Goal: Navigation & Orientation: Find specific page/section

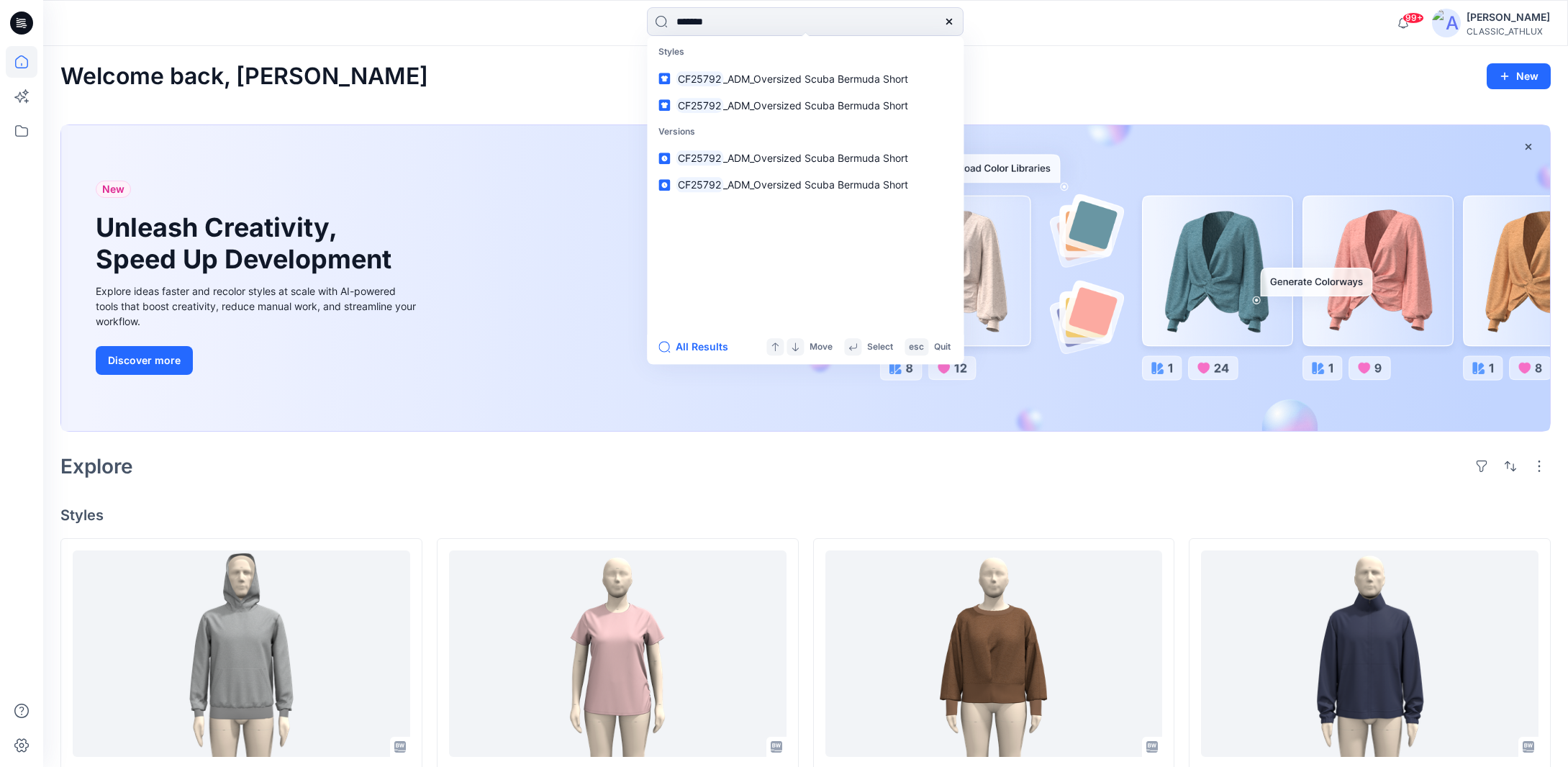
scroll to position [360, 0]
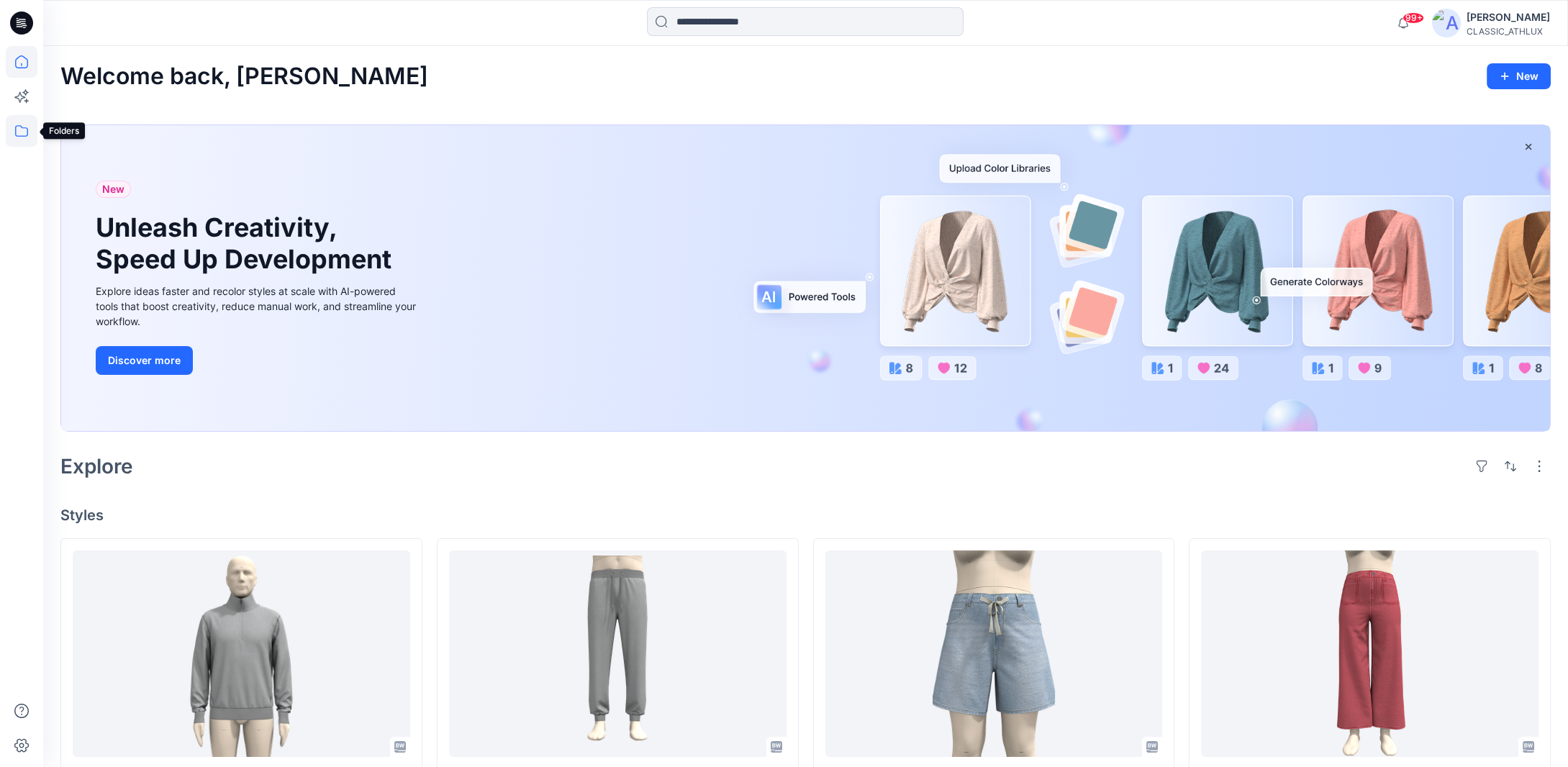
click at [25, 132] on icon at bounding box center [22, 131] width 32 height 32
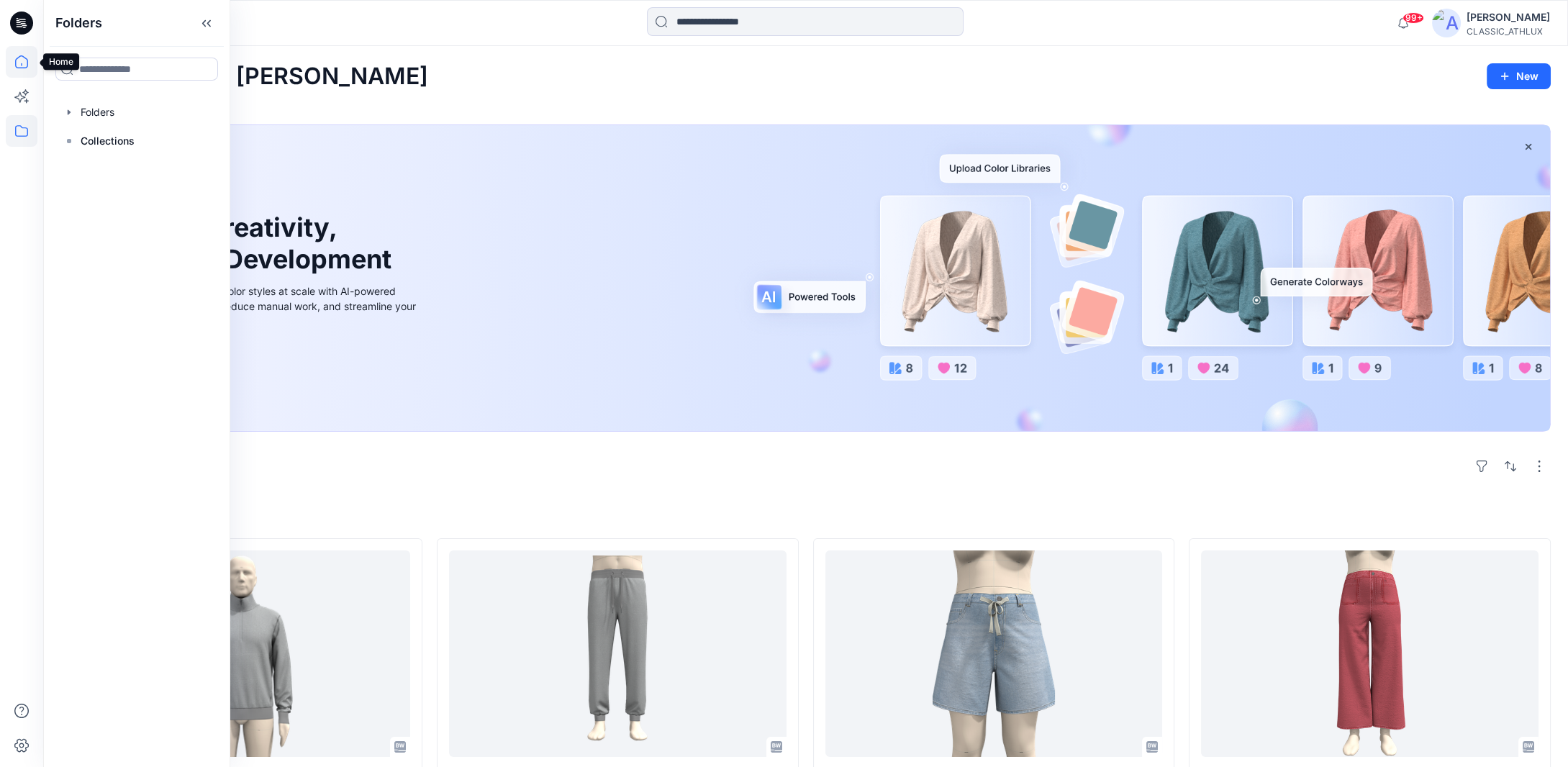
click at [27, 65] on icon at bounding box center [22, 62] width 13 height 13
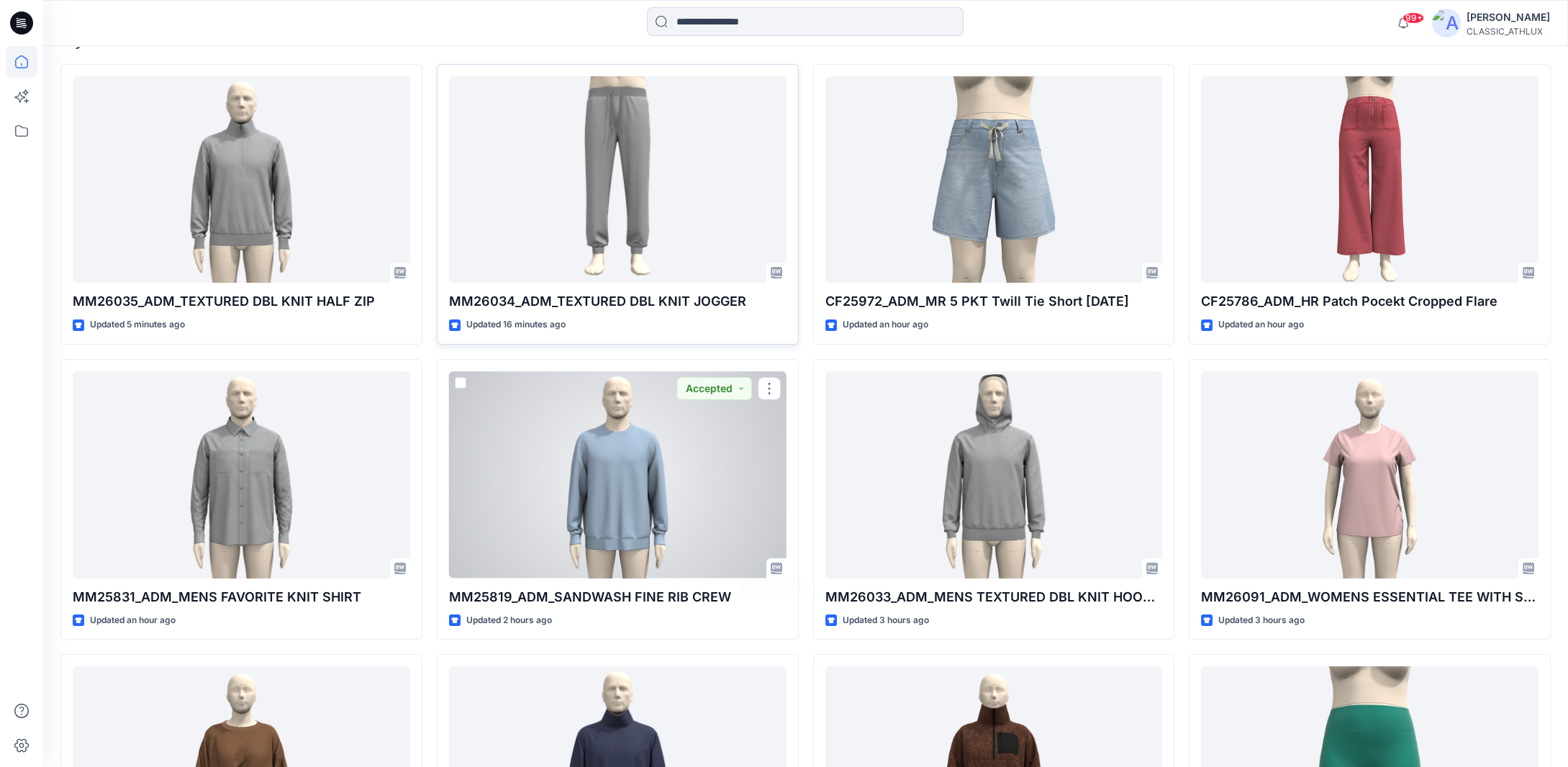
scroll to position [216, 0]
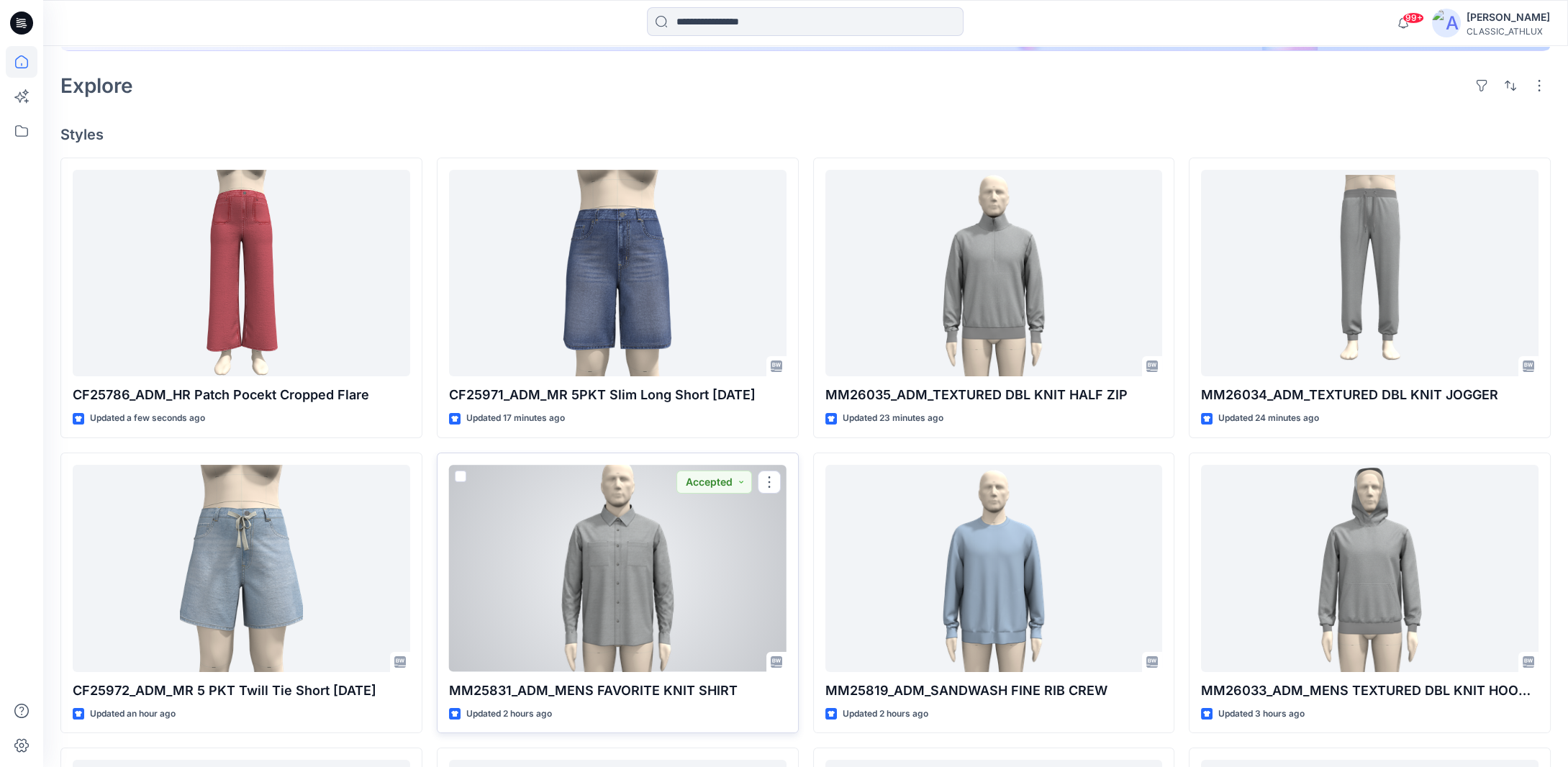
scroll to position [432, 0]
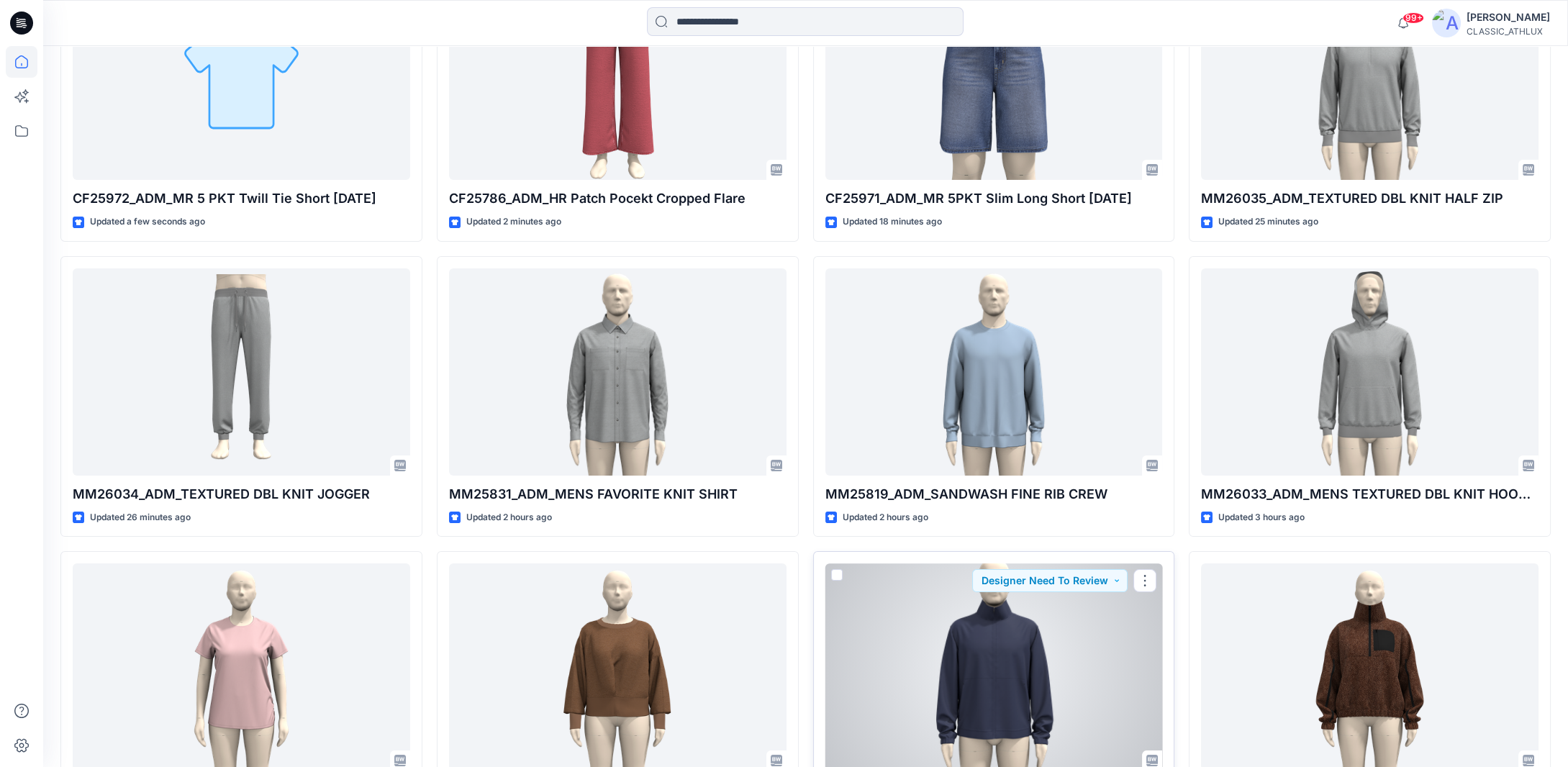
scroll to position [421, 0]
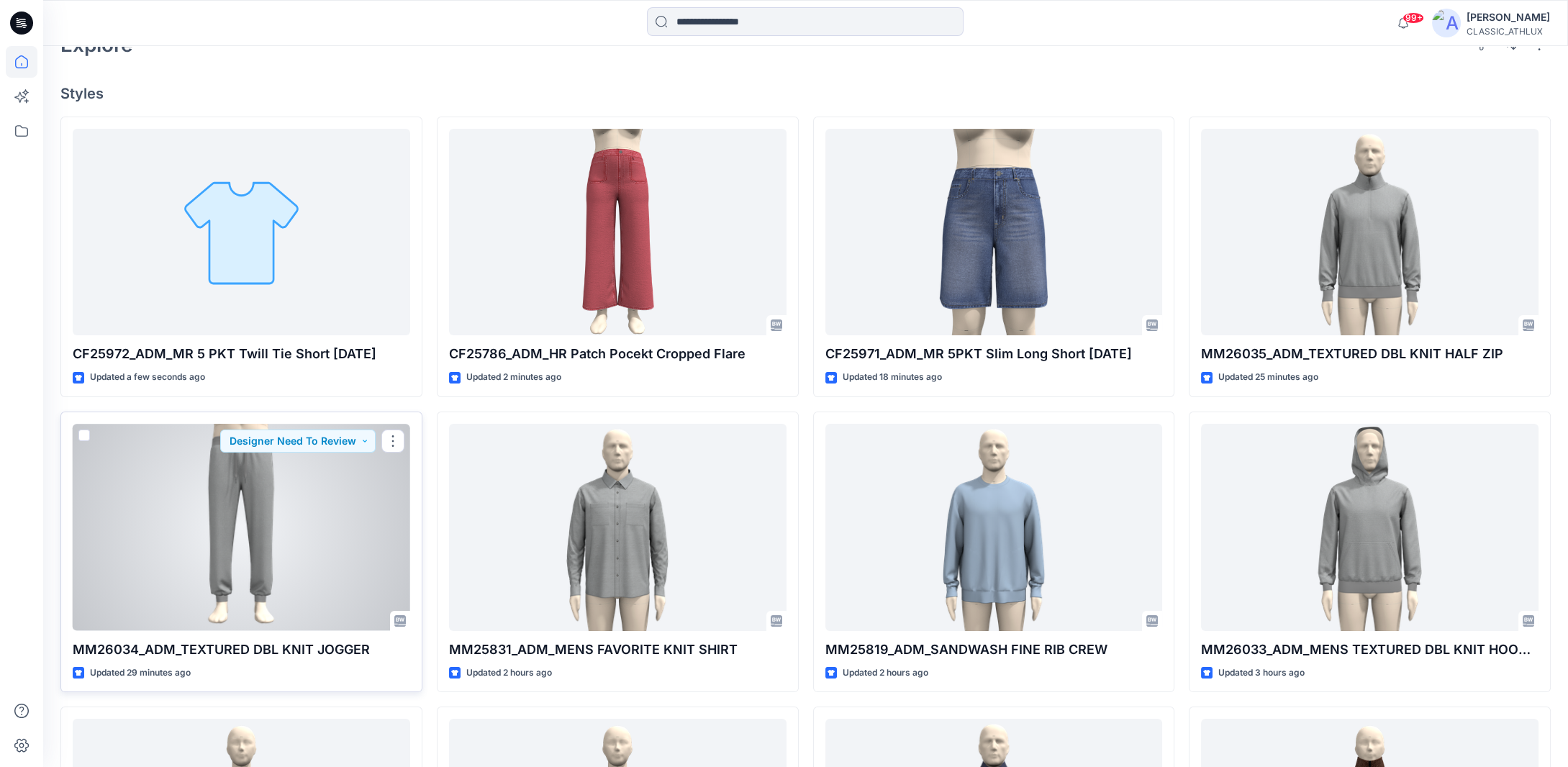
click at [181, 576] on div at bounding box center [241, 527] width 338 height 207
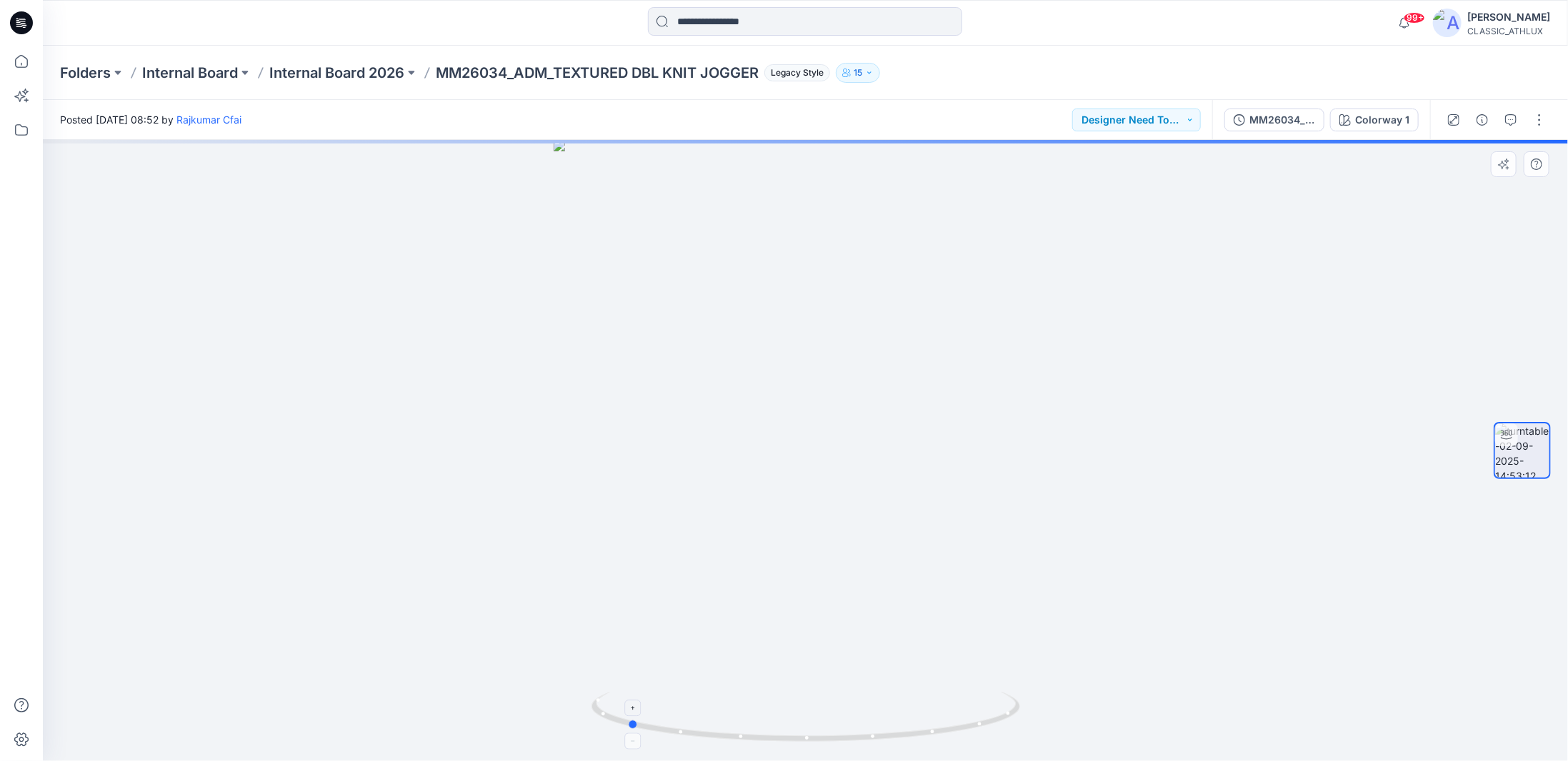
drag, startPoint x: 998, startPoint y: 722, endPoint x: 820, endPoint y: 725, distance: 178.0
click at [820, 725] on icon at bounding box center [807, 718] width 432 height 54
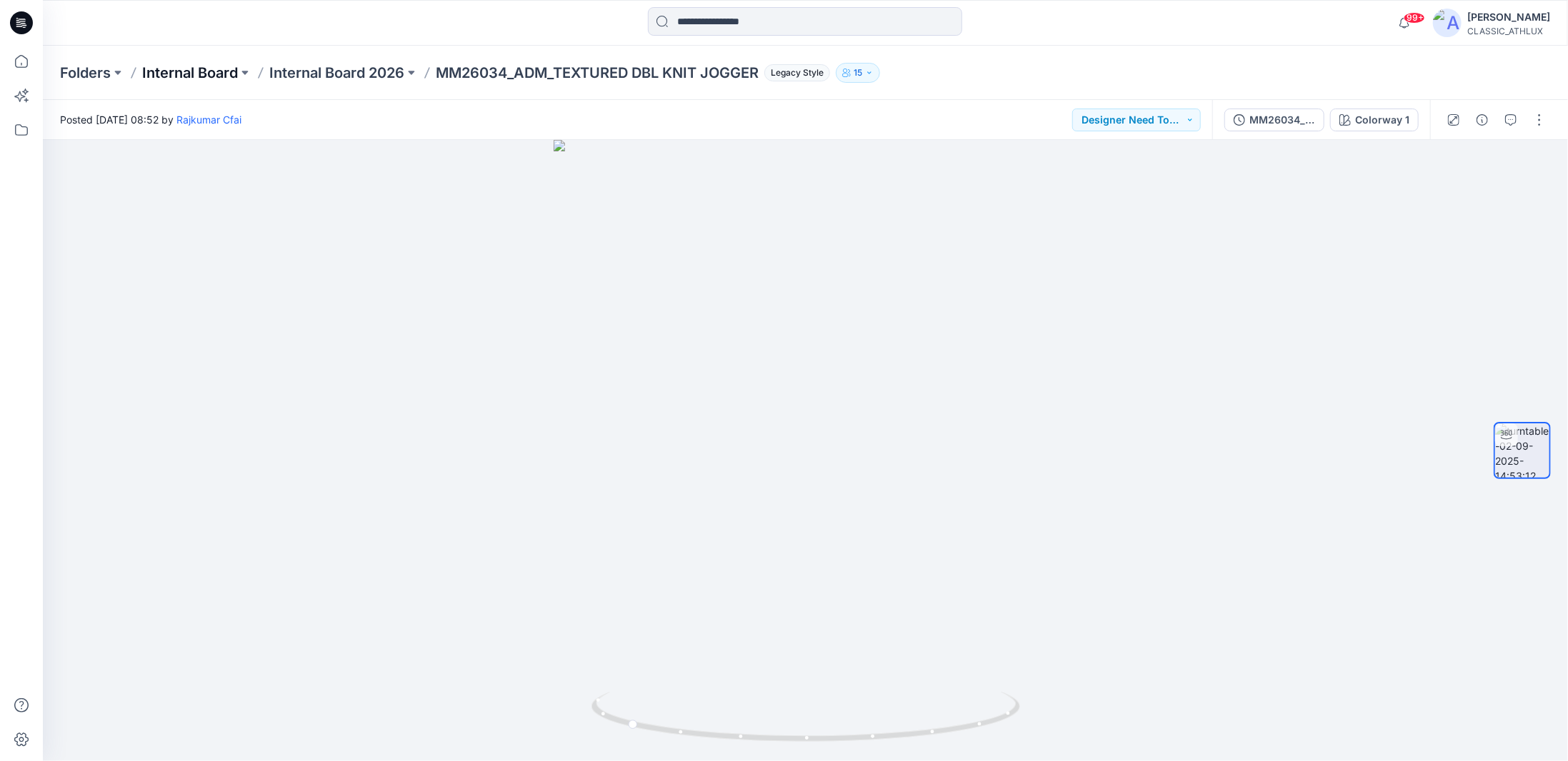
click at [200, 66] on p "Internal Board" at bounding box center [189, 73] width 95 height 20
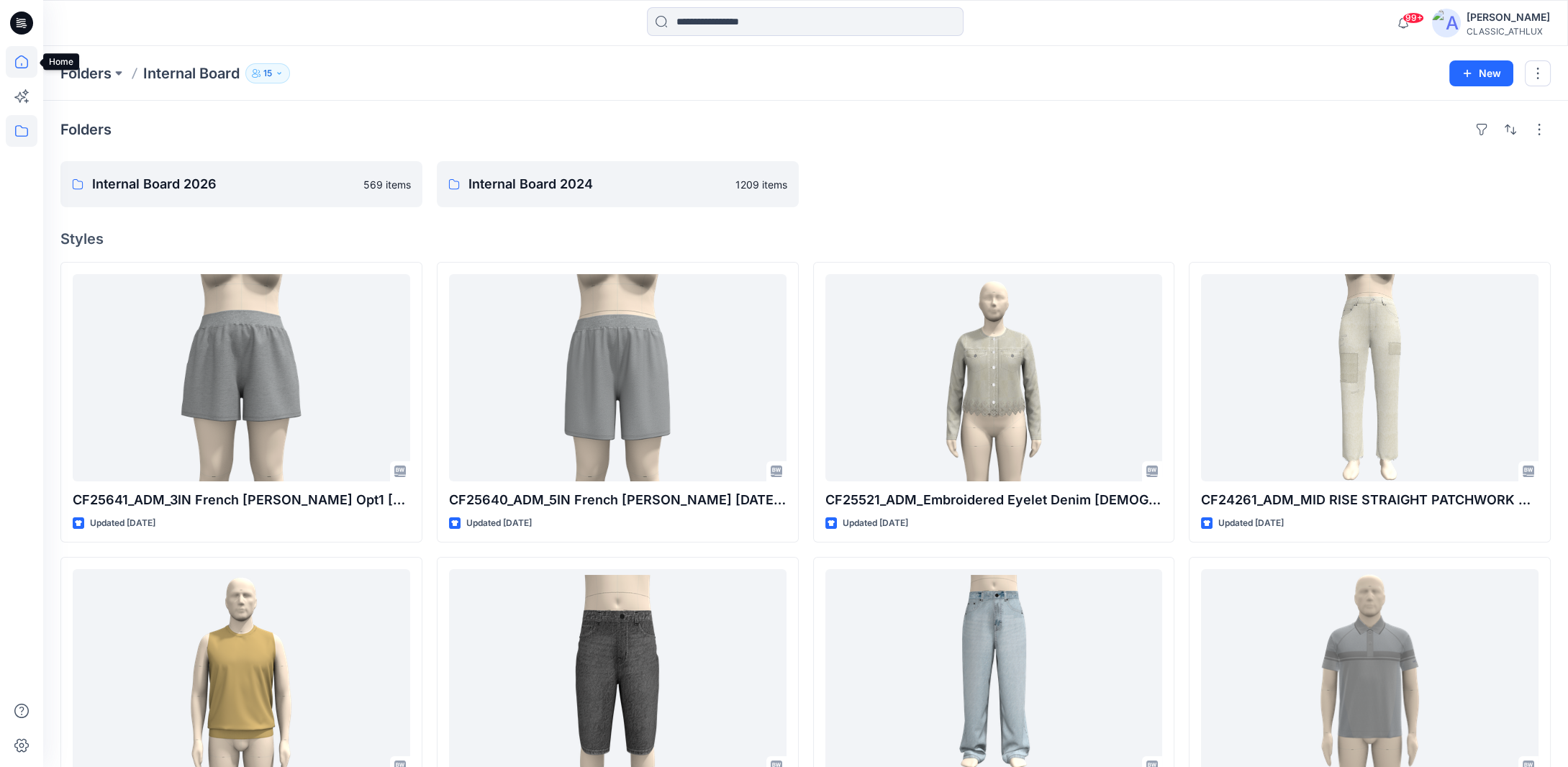
click at [17, 64] on icon at bounding box center [22, 62] width 32 height 32
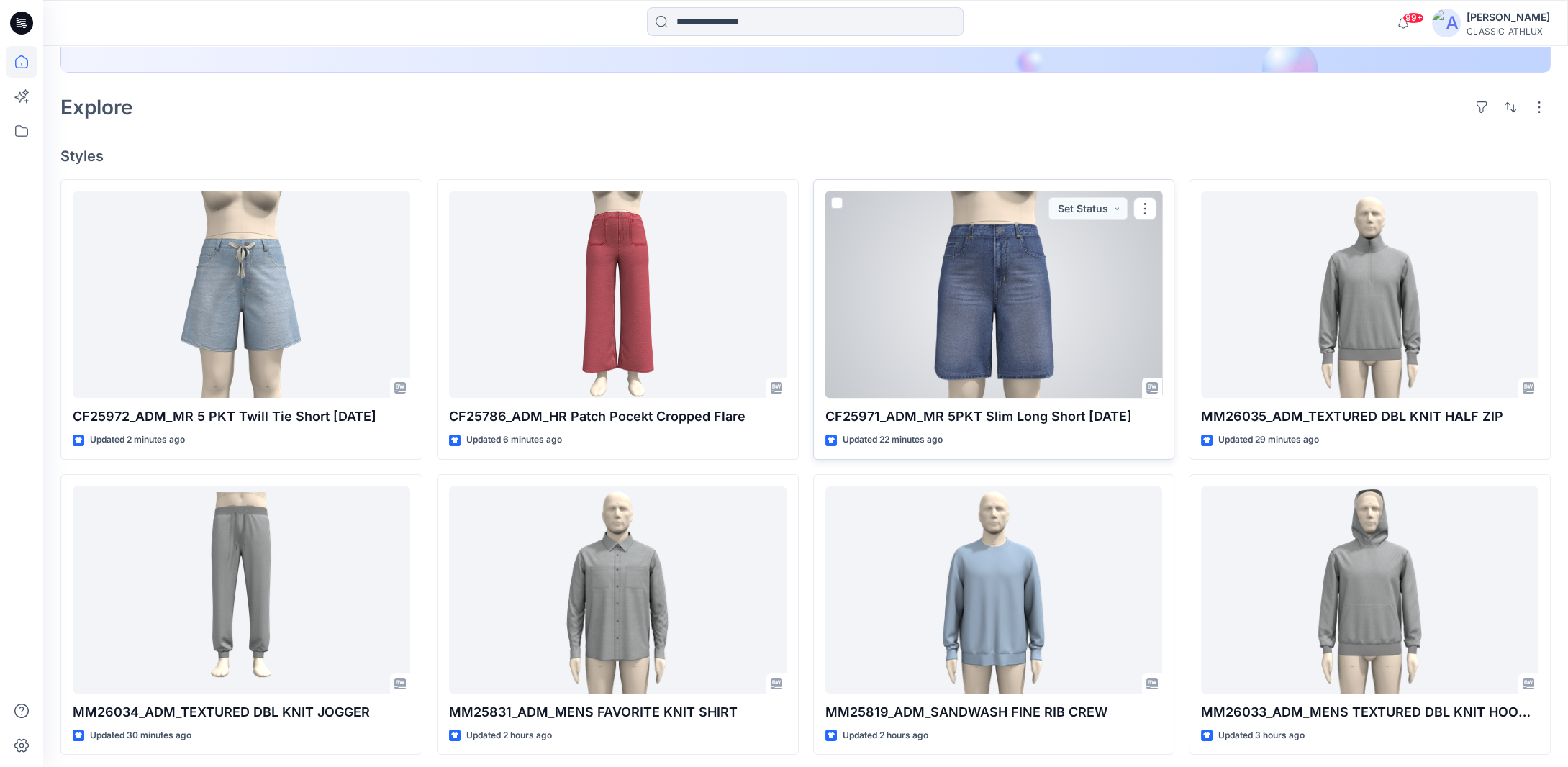
scroll to position [360, 0]
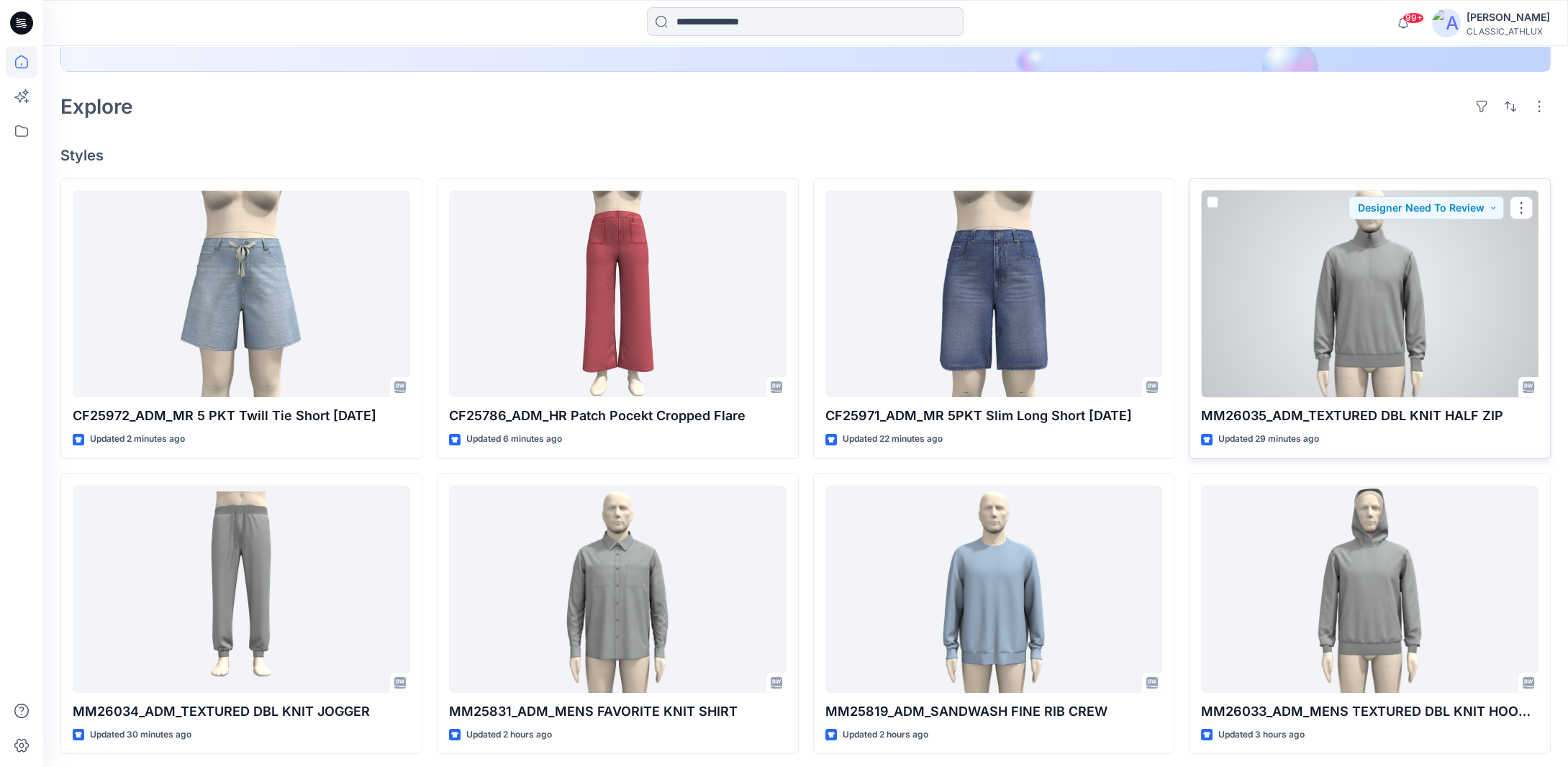
click at [1350, 335] on div at bounding box center [1369, 294] width 338 height 207
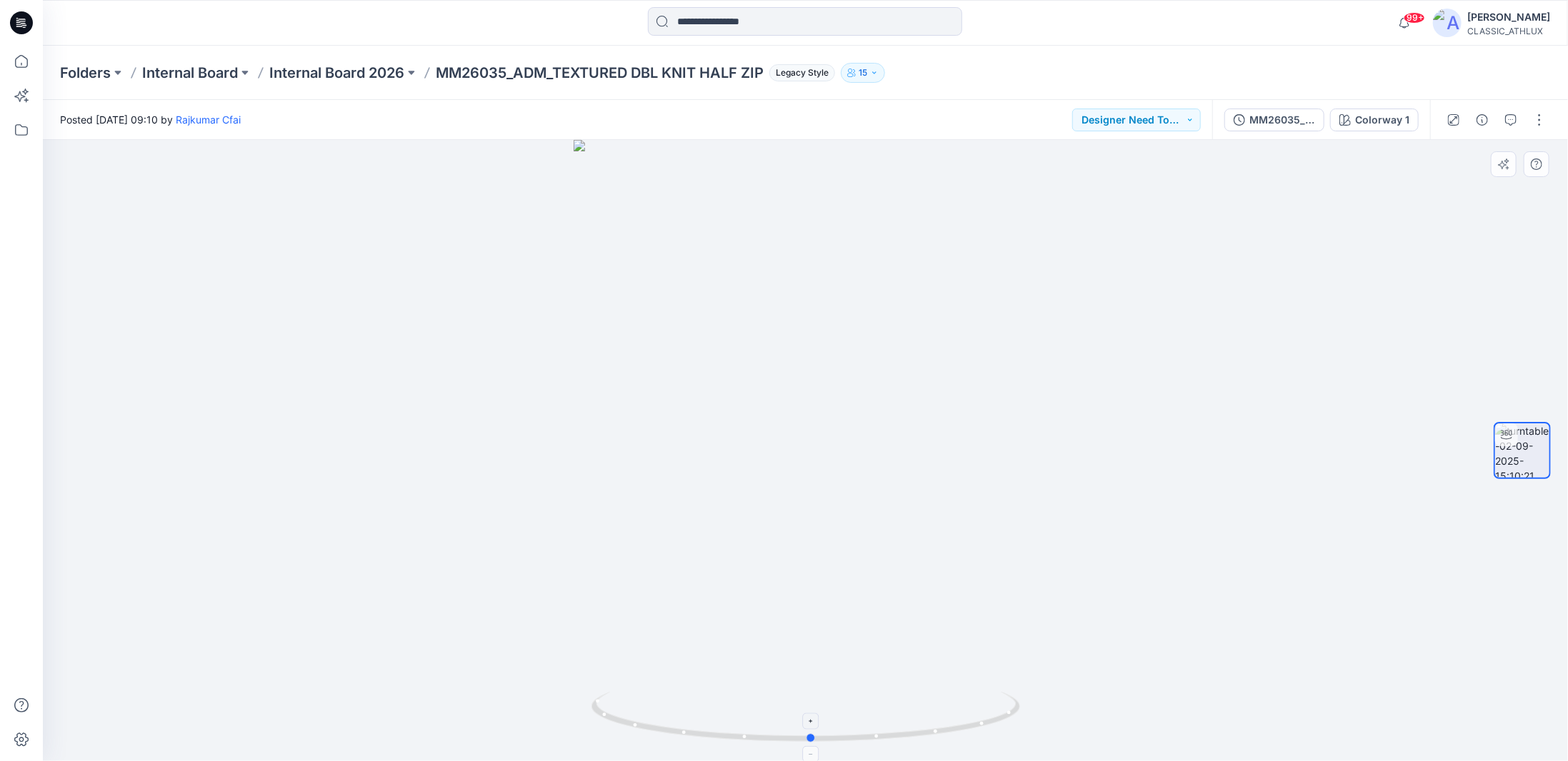
click at [1006, 726] on icon at bounding box center [807, 718] width 432 height 54
click at [13, 65] on icon at bounding box center [22, 62] width 32 height 32
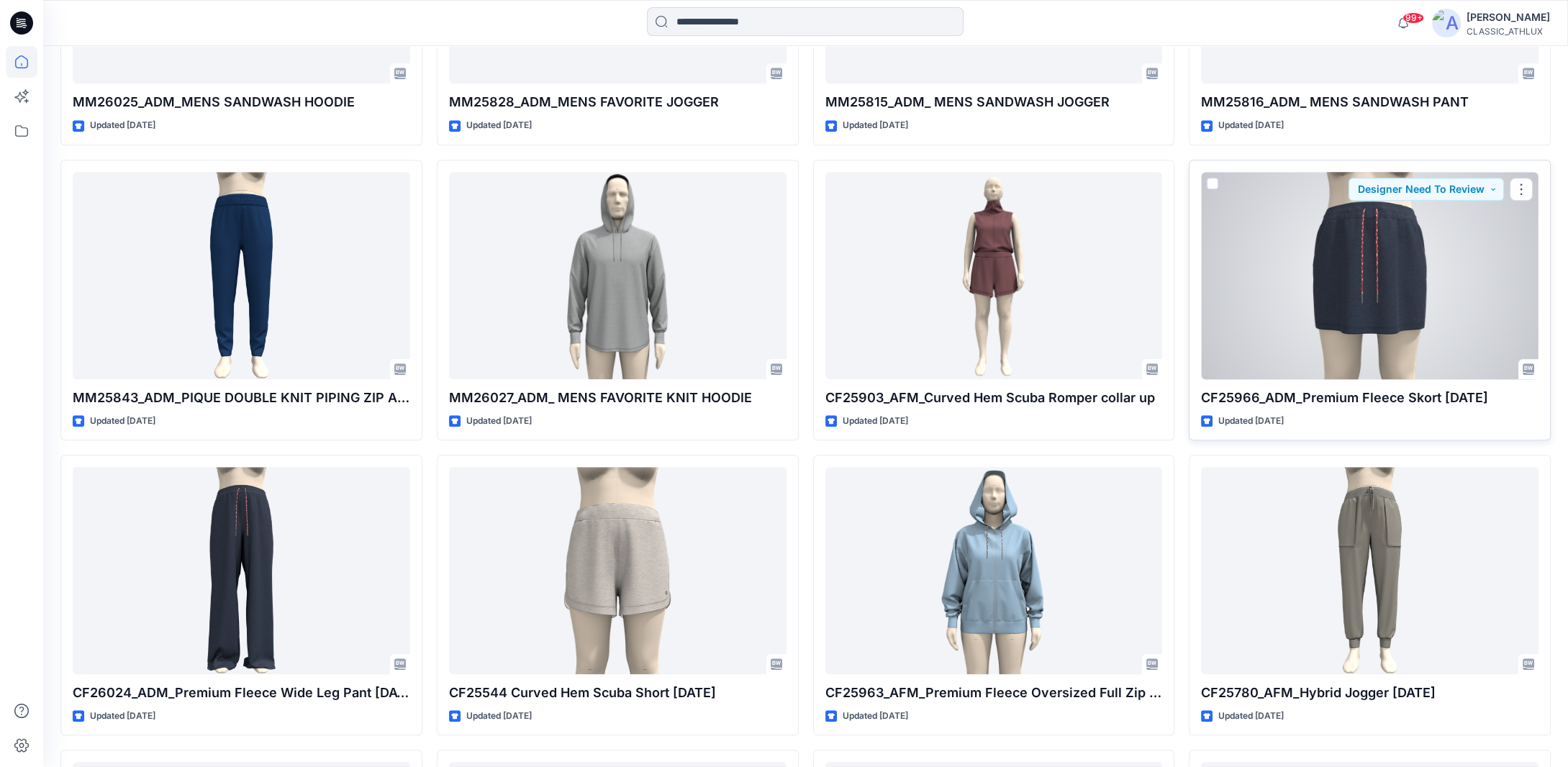
scroll to position [2767, 0]
